Goal: Transaction & Acquisition: Purchase product/service

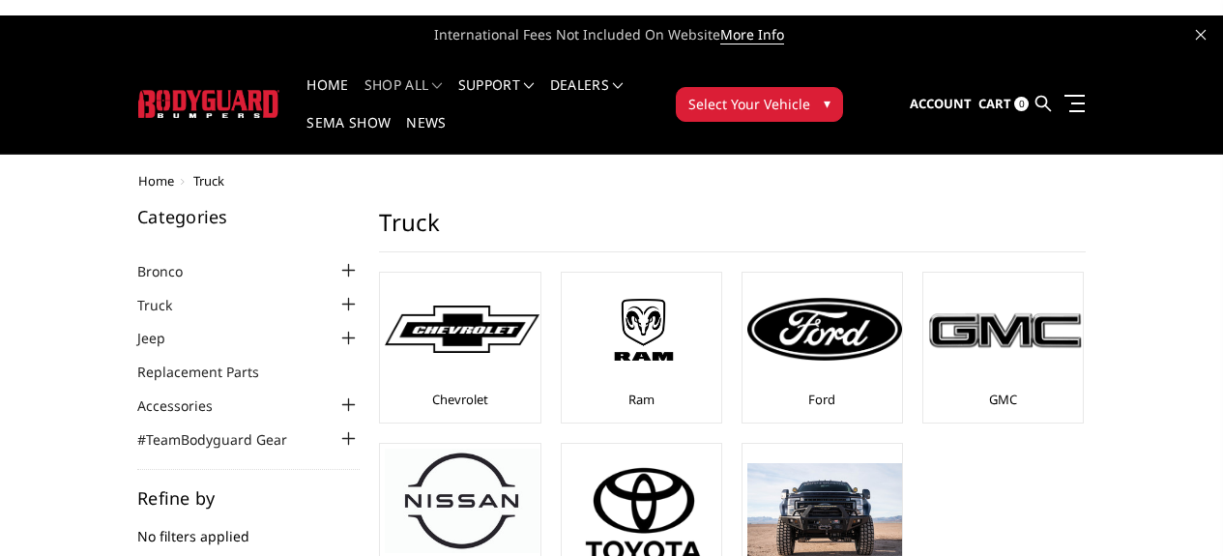
click at [432, 390] on link "Chevrolet" at bounding box center [460, 398] width 56 height 17
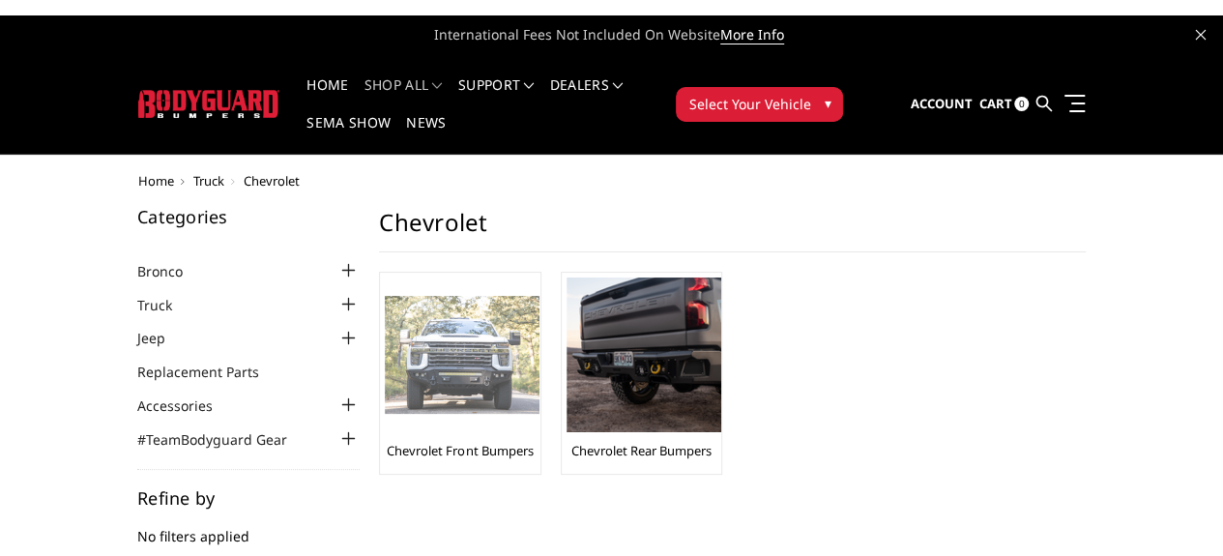
click at [385, 374] on img at bounding box center [462, 355] width 155 height 119
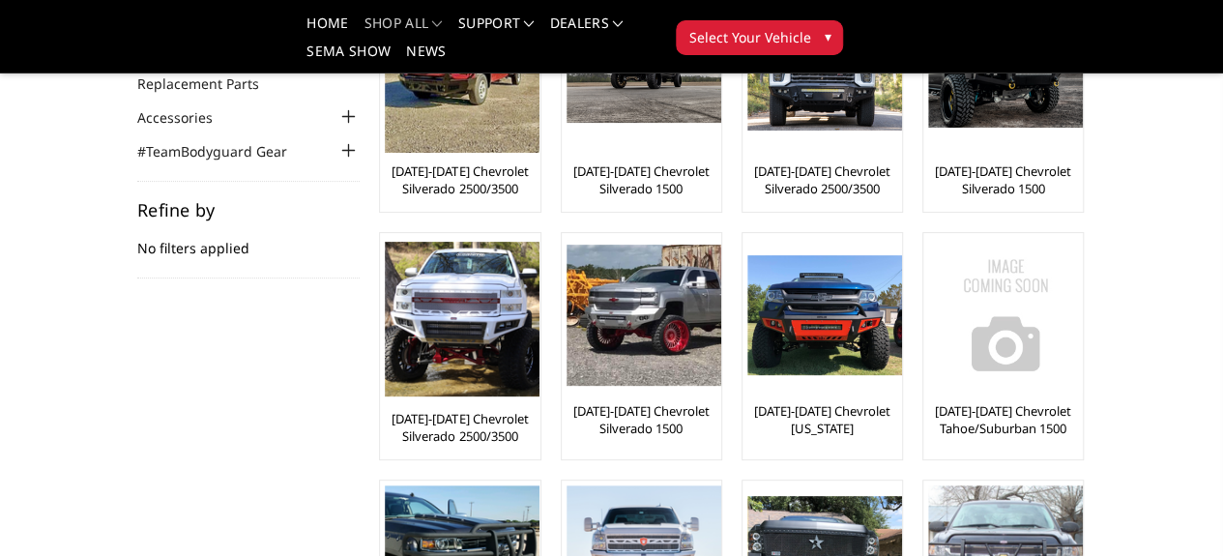
scroll to position [580, 0]
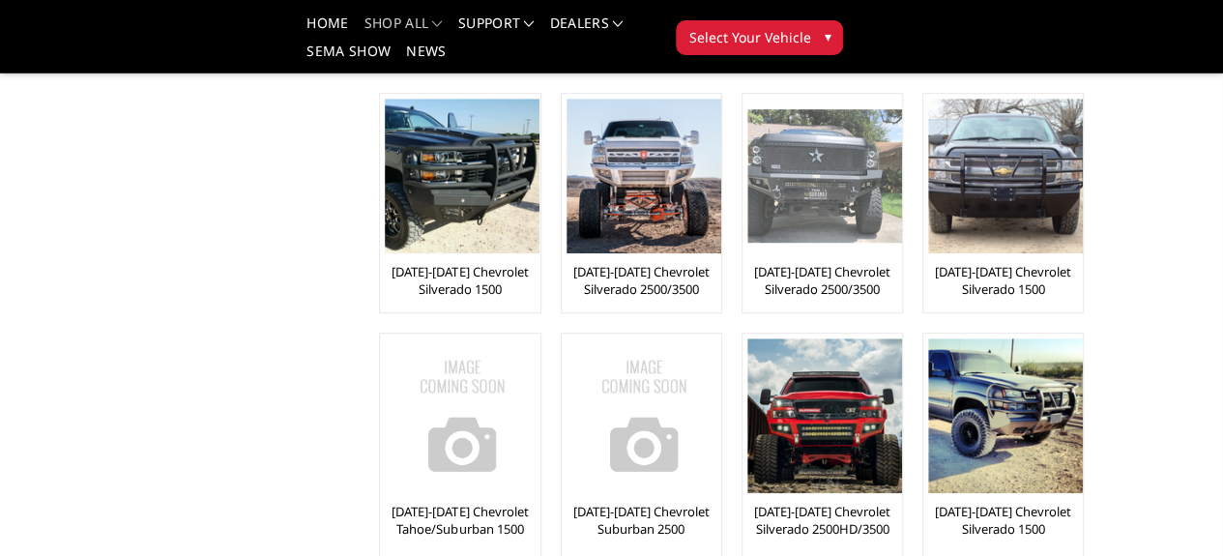
click at [747, 164] on img at bounding box center [824, 175] width 155 height 133
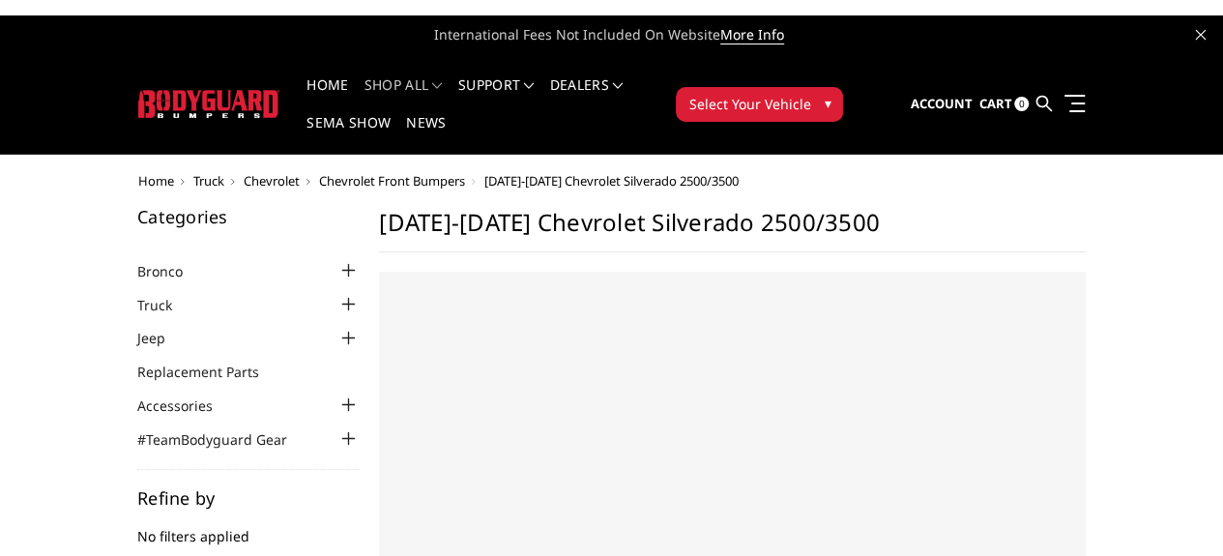
select select "US"
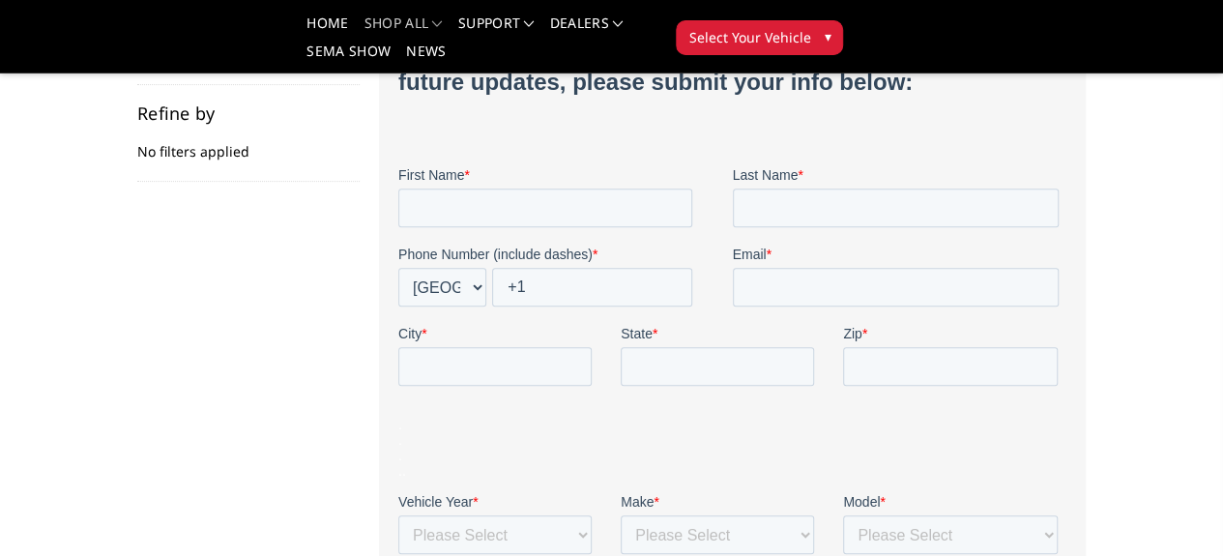
scroll to position [97, 0]
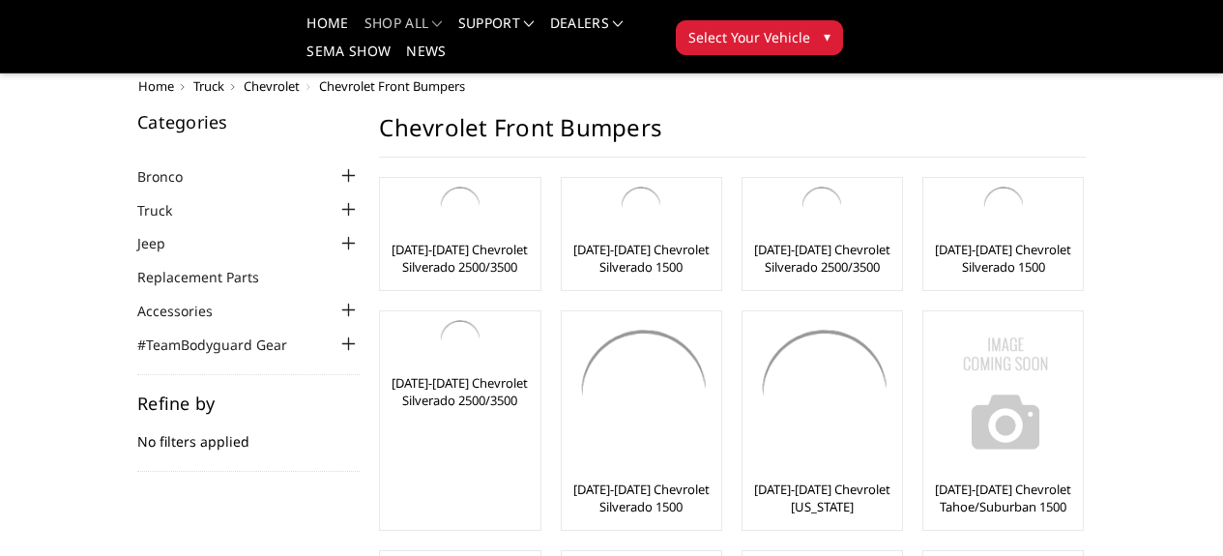
scroll to position [522, 0]
